Goal: Information Seeking & Learning: Learn about a topic

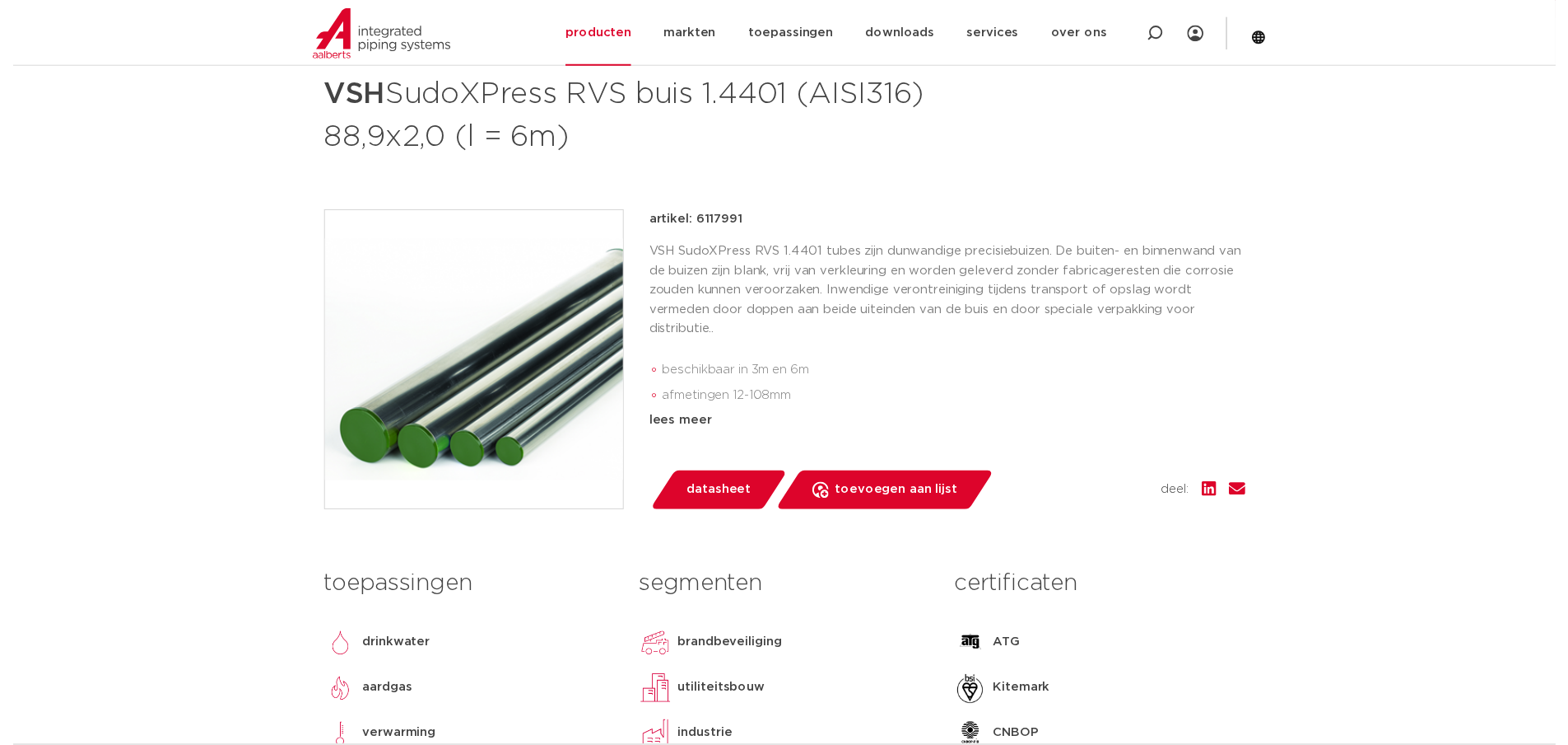
scroll to position [329, 0]
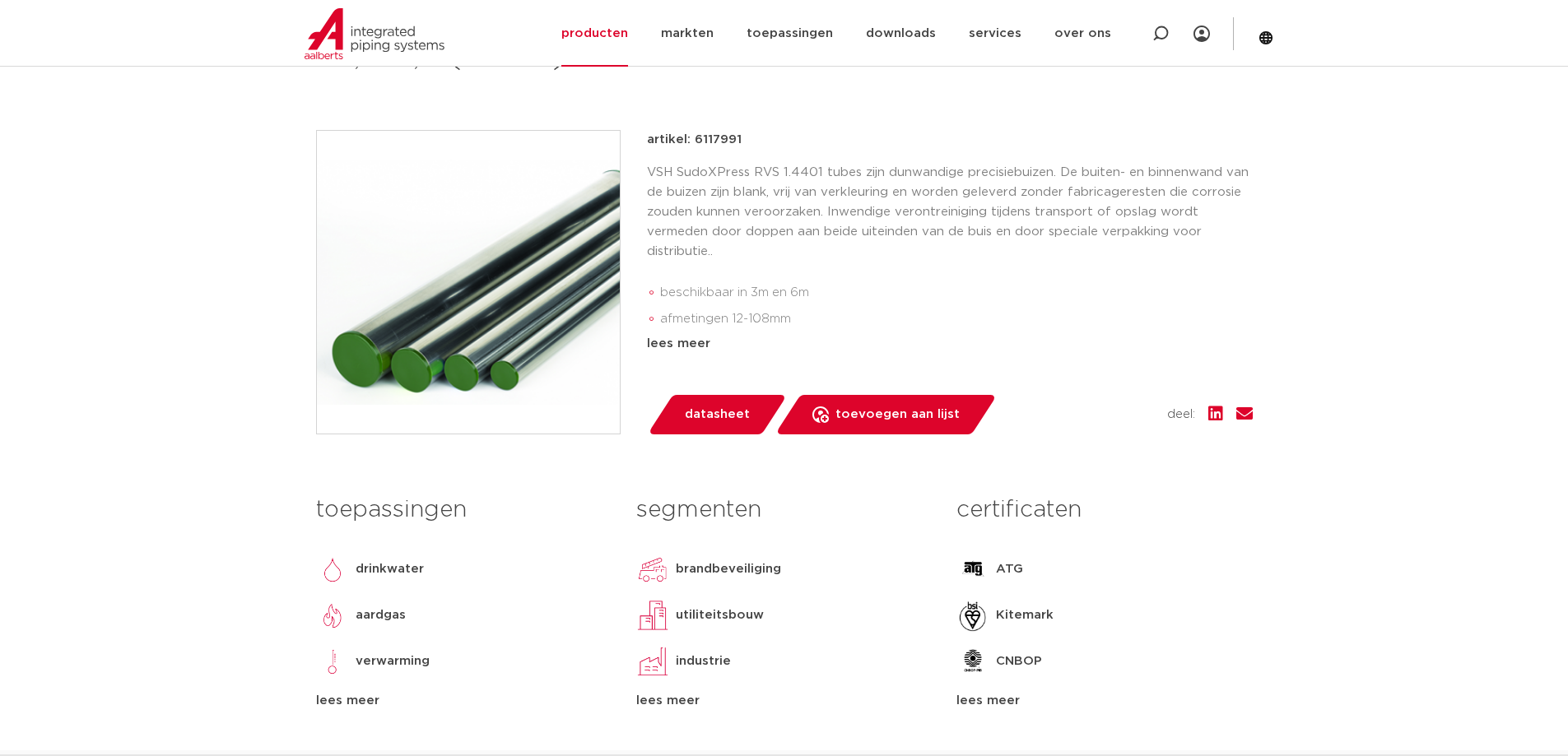
click at [720, 424] on span "datasheet" at bounding box center [718, 414] width 65 height 26
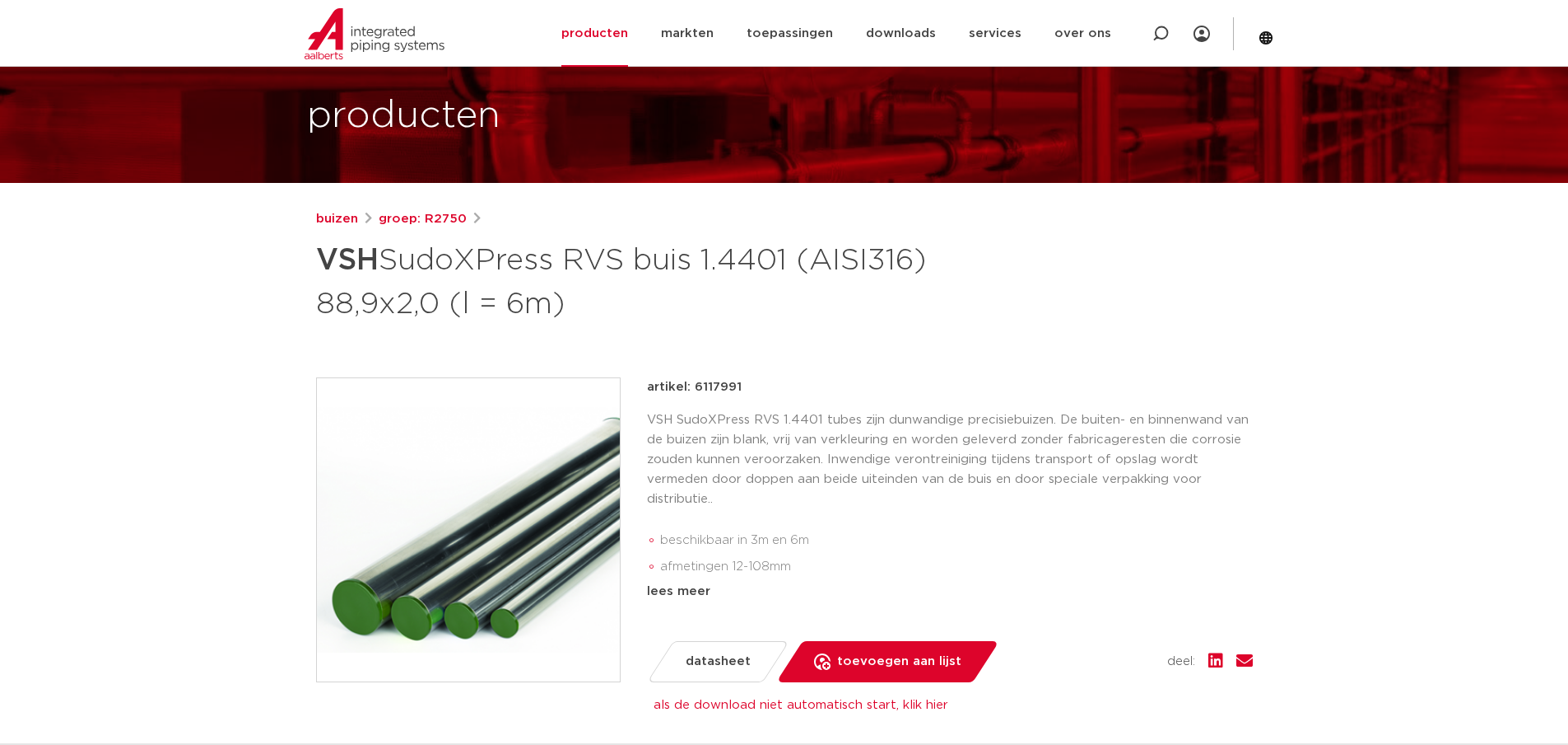
scroll to position [0, 0]
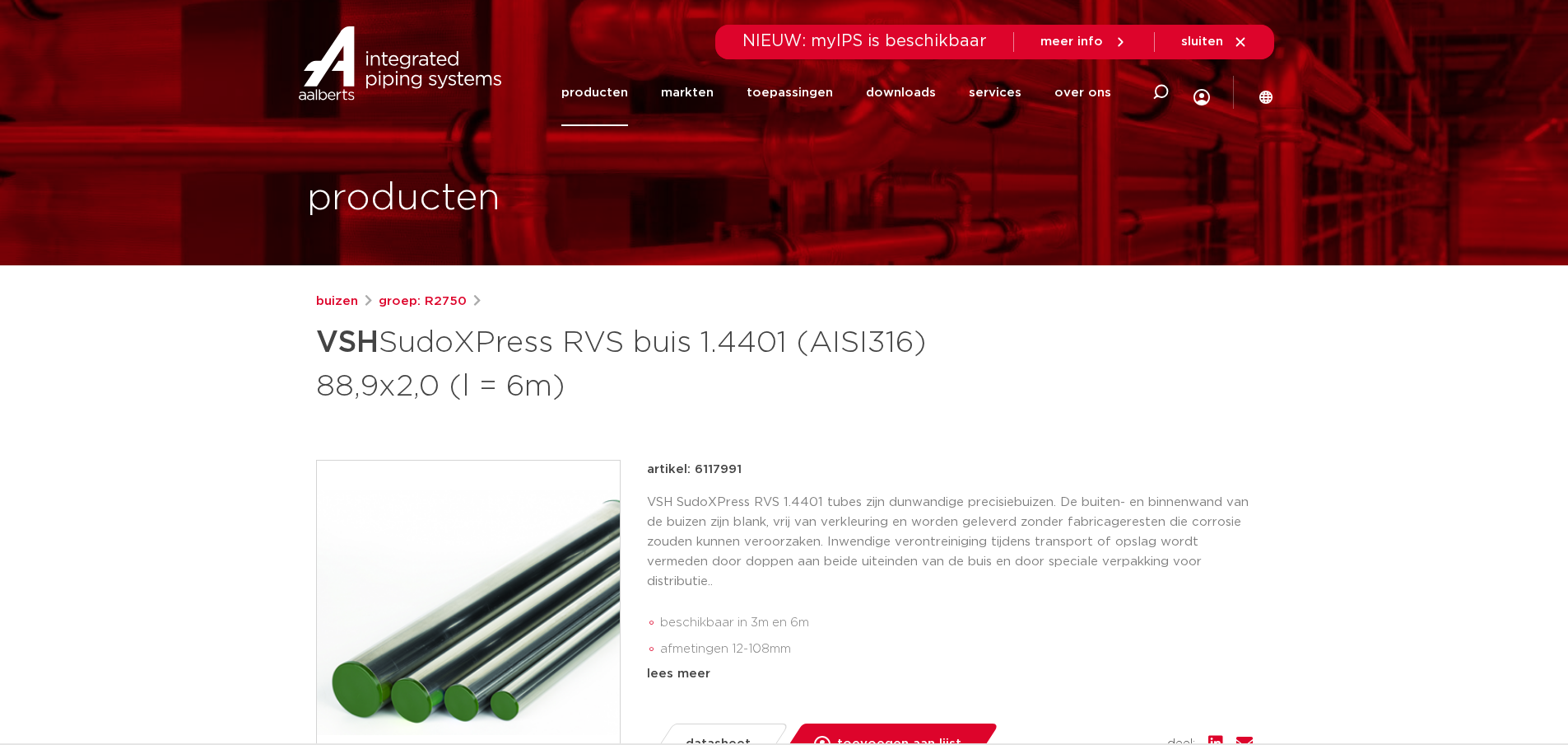
click at [336, 380] on h1 "VSH SudoXPress RVS buis 1.4401 (AISI316) 88,9x2,0 (l = 6m)" at bounding box center [624, 362] width 618 height 89
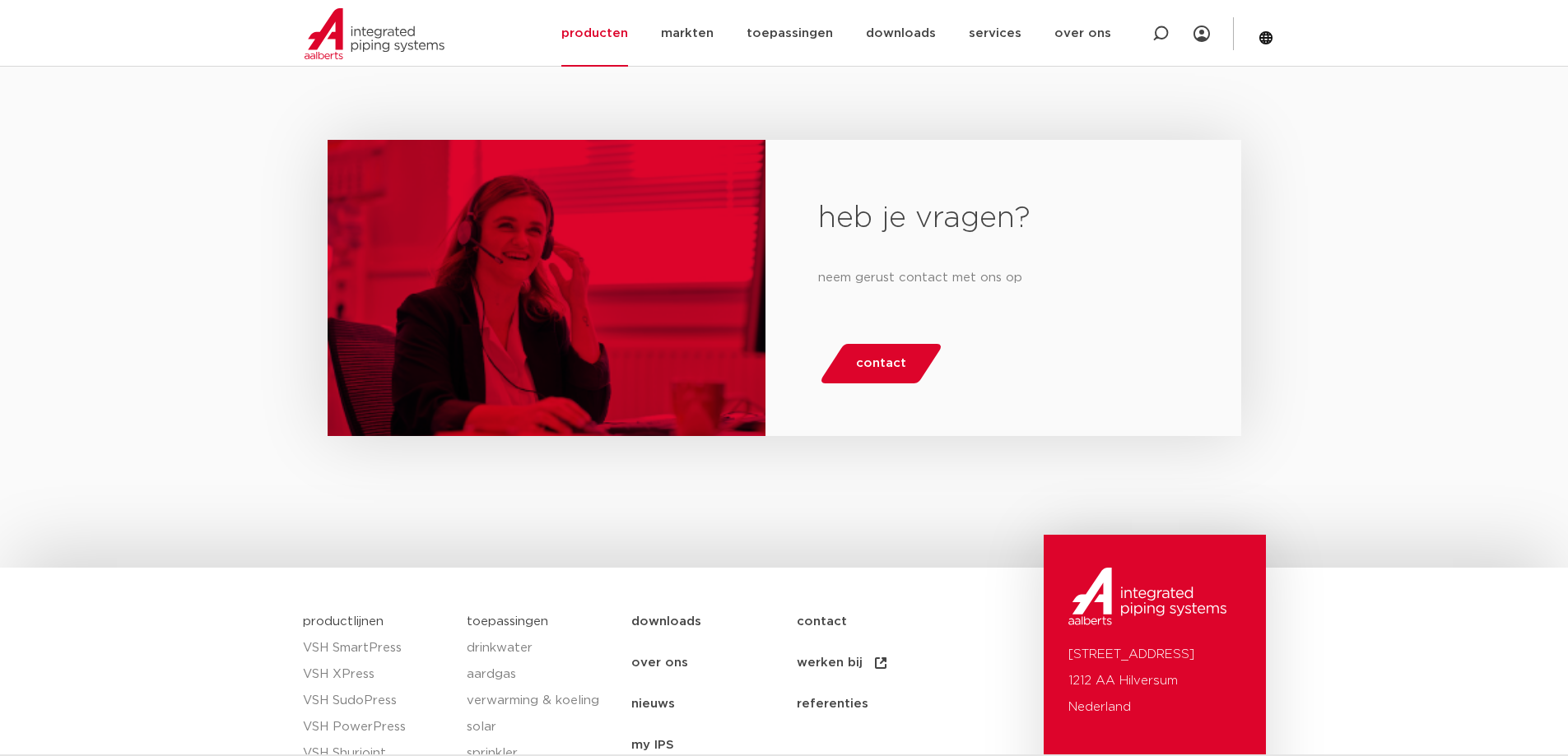
scroll to position [3210, 0]
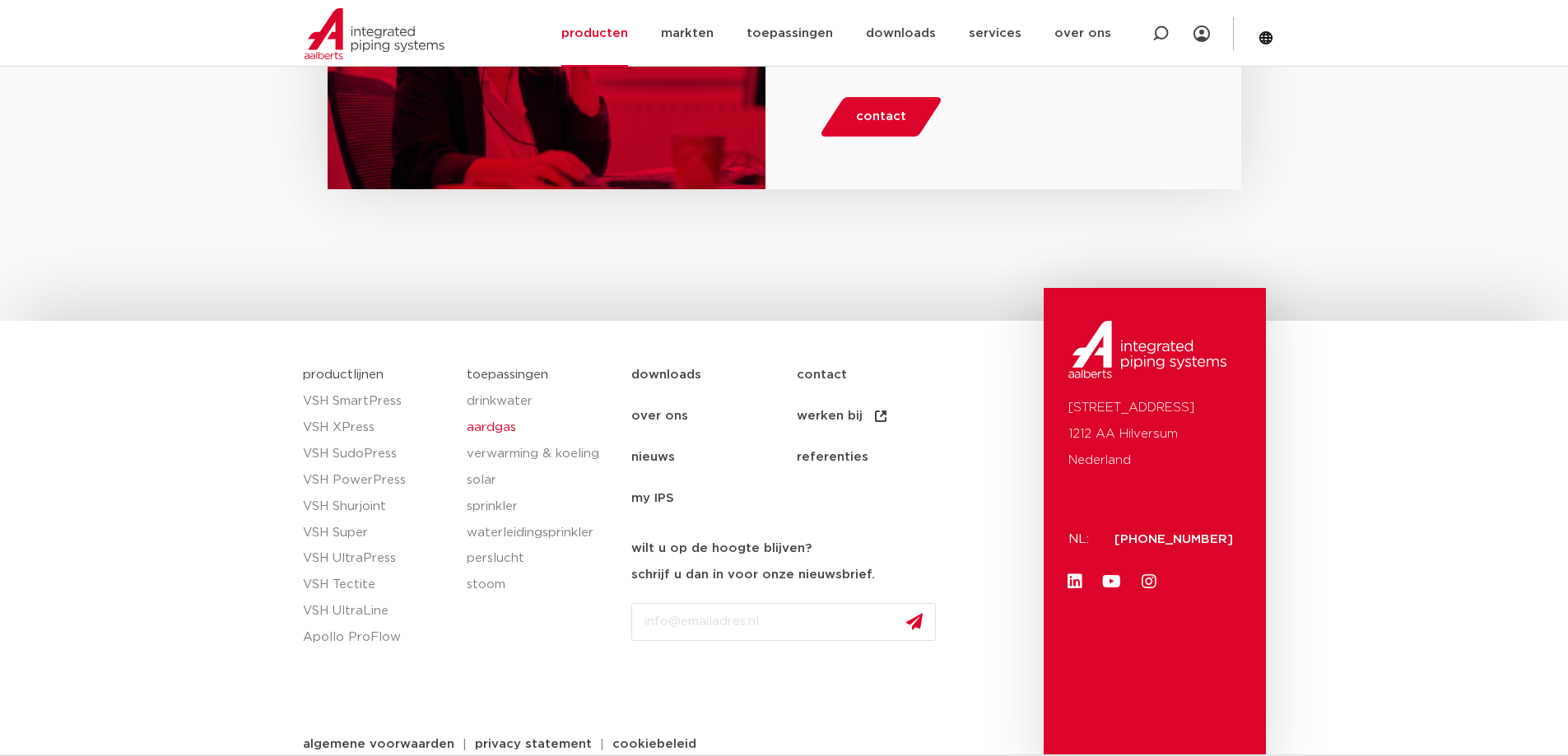
click at [496, 430] on link "aardgas" at bounding box center [540, 428] width 148 height 26
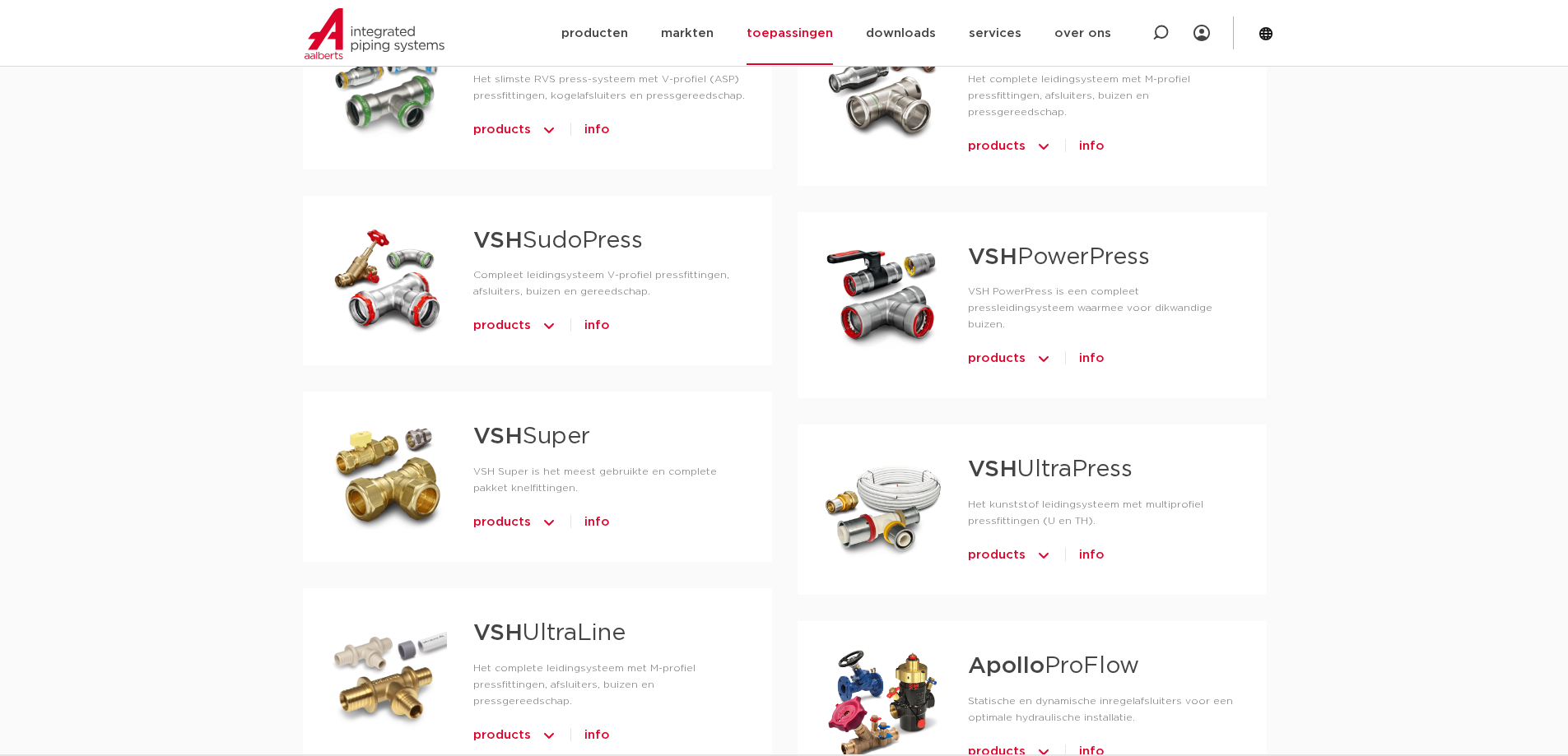
scroll to position [576, 0]
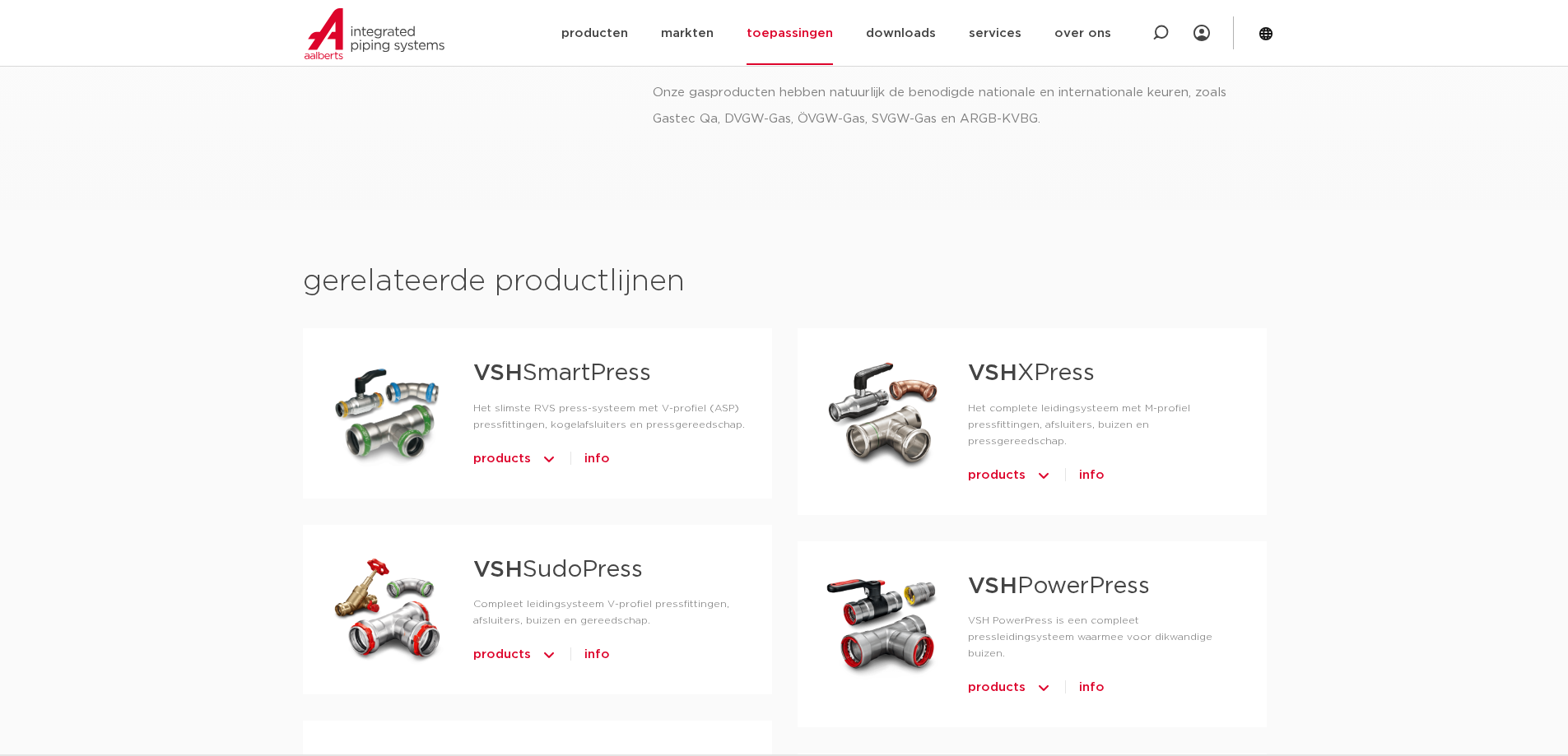
click at [1000, 375] on strong "VSH" at bounding box center [992, 374] width 49 height 23
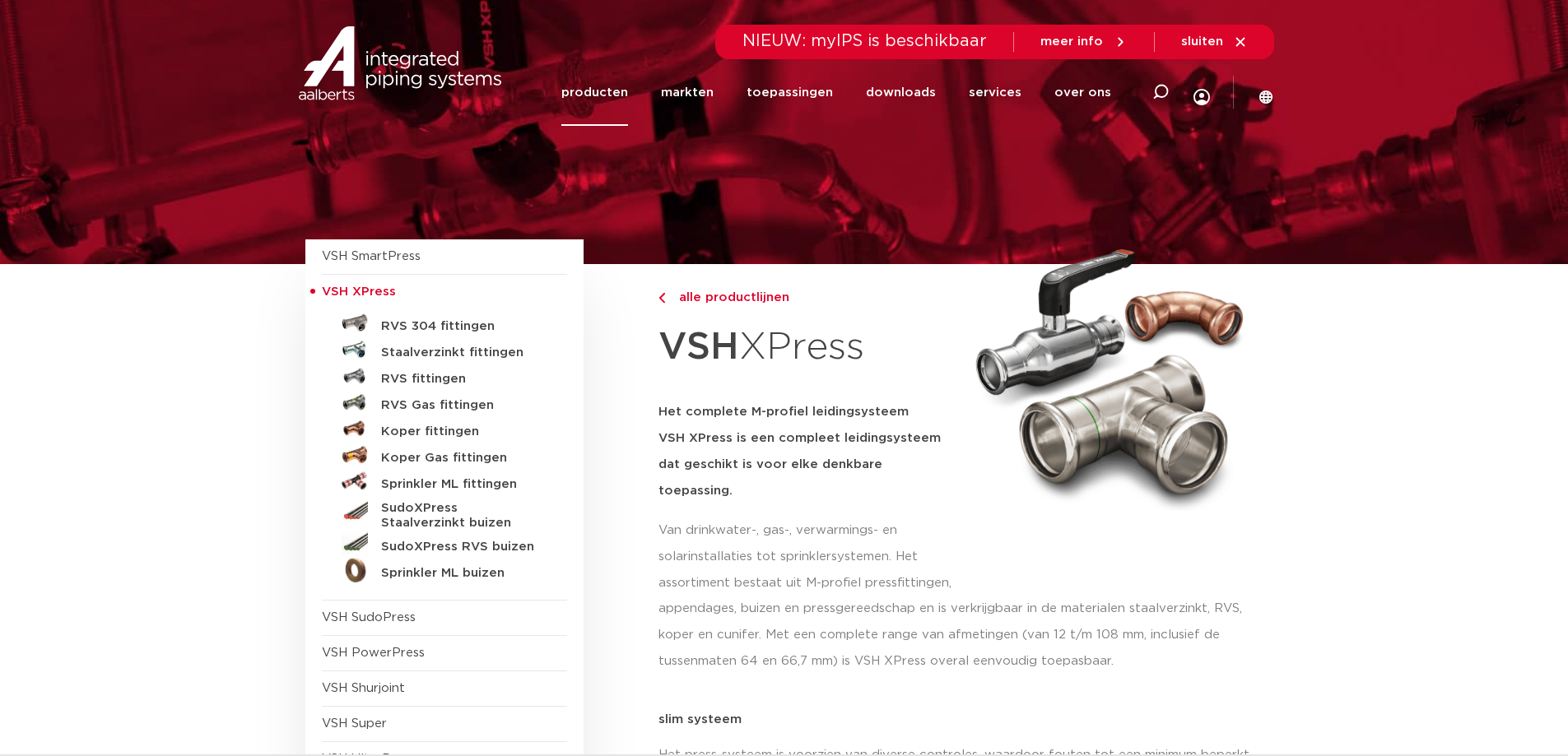
scroll to position [83, 0]
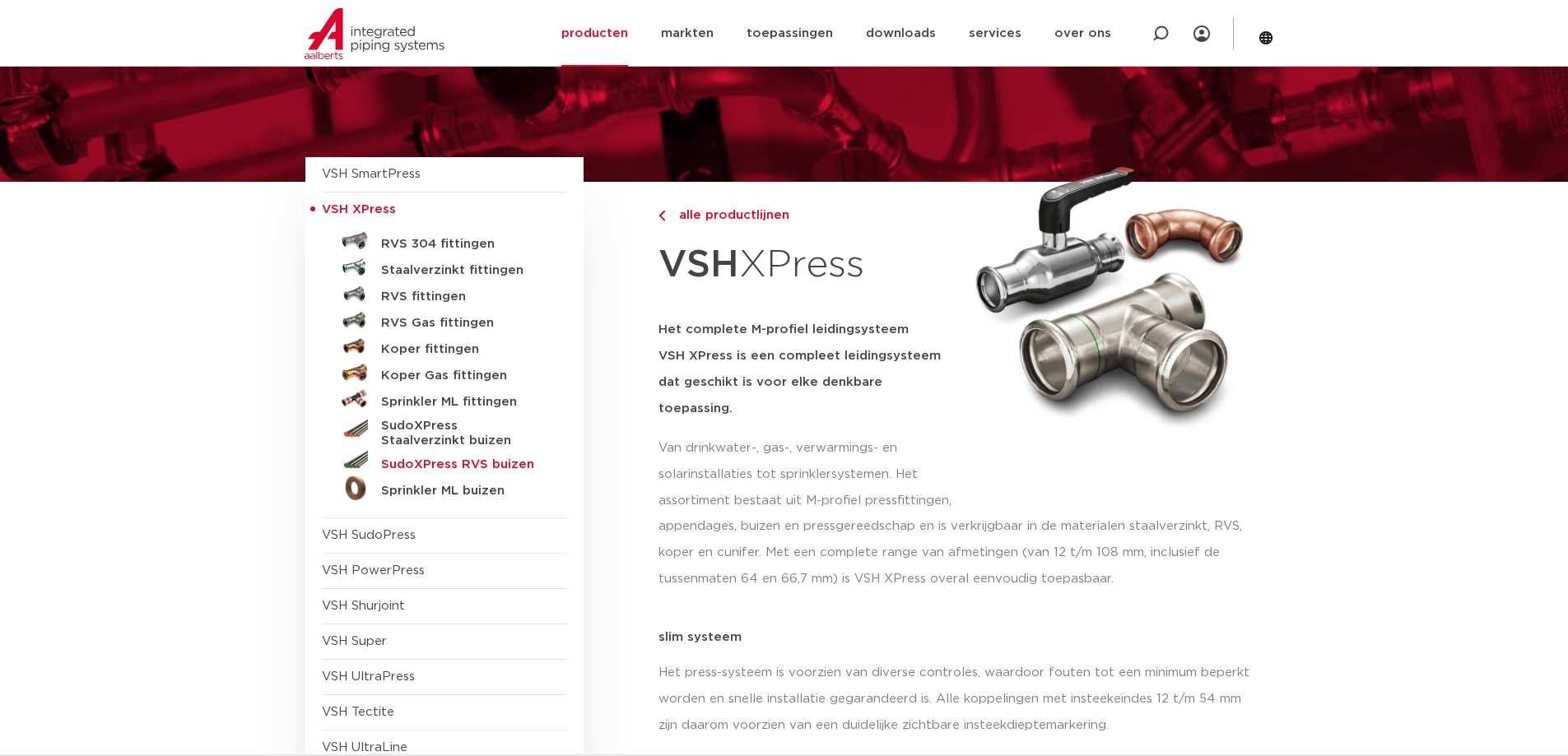
click at [466, 465] on h5 "SudoXPress RVS buizen" at bounding box center [463, 465] width 163 height 15
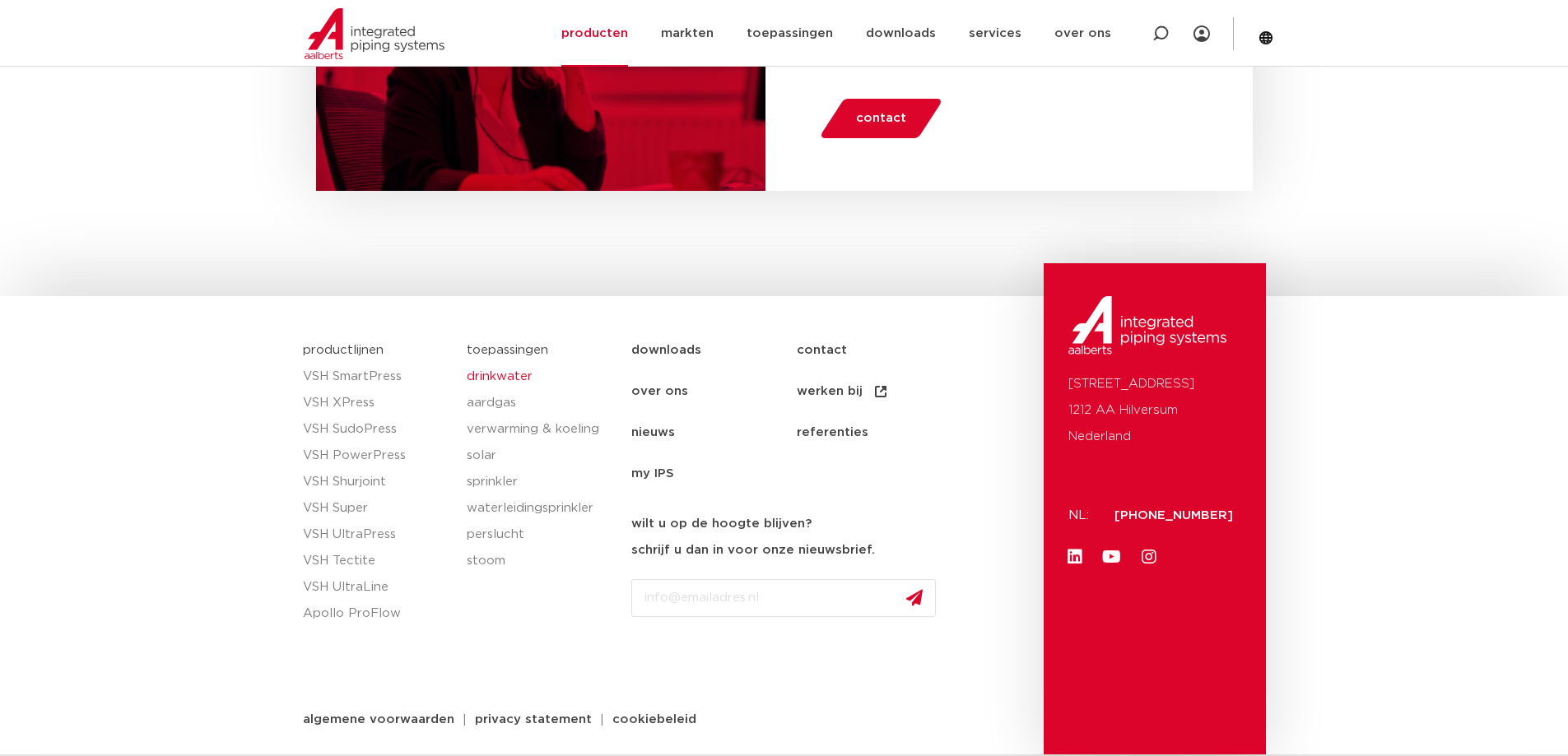
click at [512, 376] on link "drinkwater" at bounding box center [540, 377] width 148 height 26
